Goal: Book appointment/travel/reservation

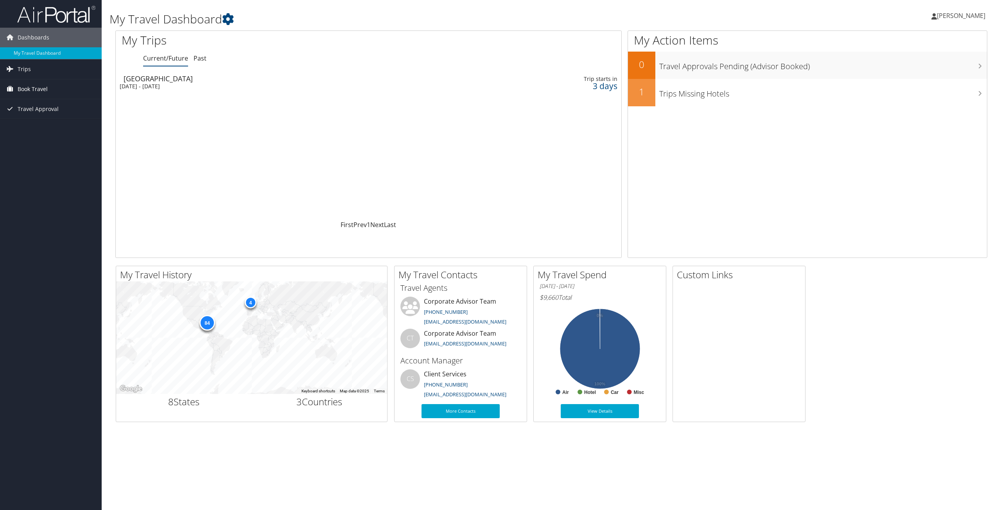
click at [45, 93] on span "Book Travel" at bounding box center [33, 89] width 30 height 20
click at [46, 126] on link "Book/Manage Online Trips" at bounding box center [51, 128] width 102 height 12
